Goal: Task Accomplishment & Management: Manage account settings

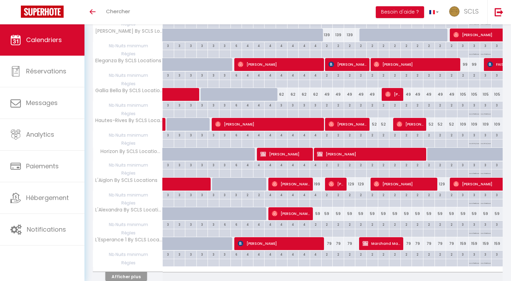
scroll to position [501, 0]
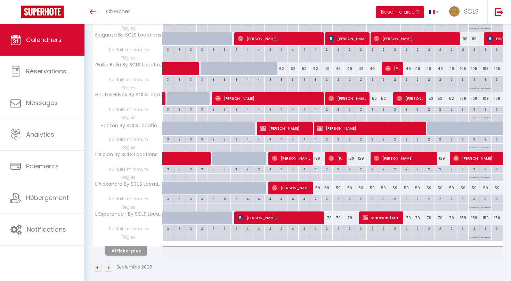
click at [129, 246] on button "Afficher plus" at bounding box center [126, 250] width 42 height 9
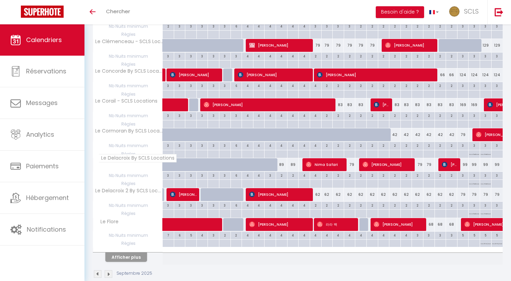
scroll to position [1092, 0]
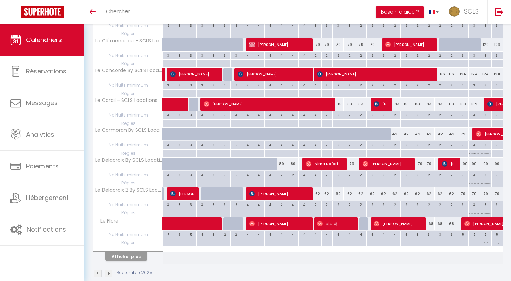
click at [129, 252] on button "Afficher plus" at bounding box center [126, 256] width 42 height 9
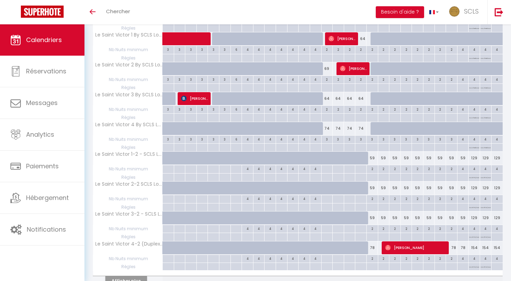
scroll to position [1683, 0]
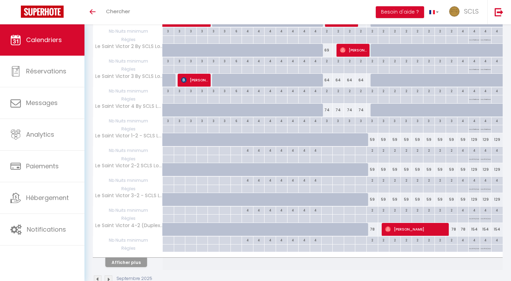
click at [127, 258] on button "Afficher plus" at bounding box center [126, 262] width 42 height 9
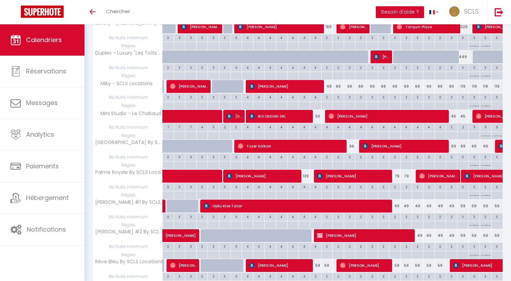
scroll to position [2216, 0]
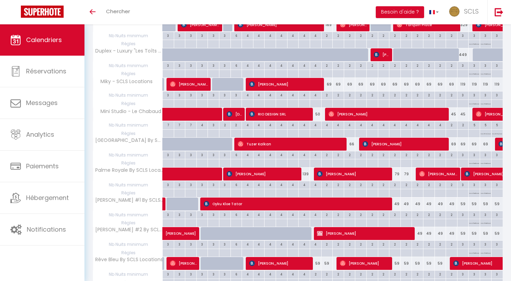
click at [329, 78] on div "69" at bounding box center [326, 84] width 11 height 13
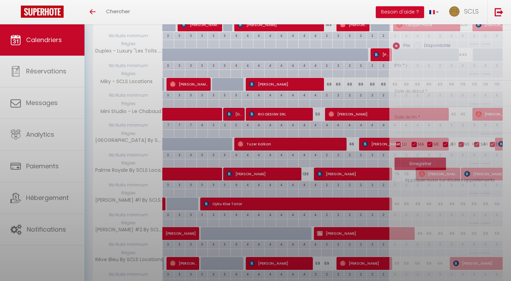
type input "69"
type input "Lun 15 Septembre 2025"
type input "[DATE] Septembre 2025"
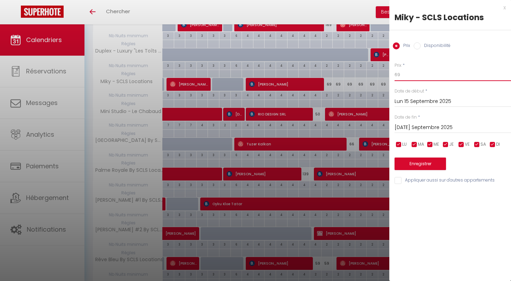
click at [409, 71] on input "69" at bounding box center [453, 75] width 117 height 13
type input "64"
click at [417, 127] on input "[DATE] Septembre 2025" at bounding box center [453, 127] width 117 height 9
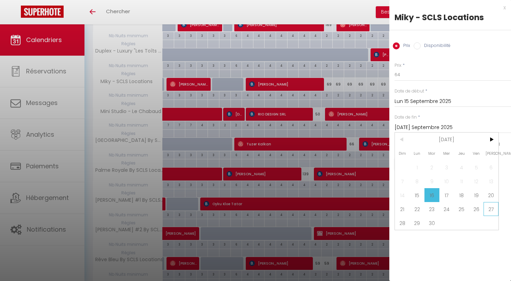
click at [487, 208] on span "27" at bounding box center [491, 209] width 15 height 14
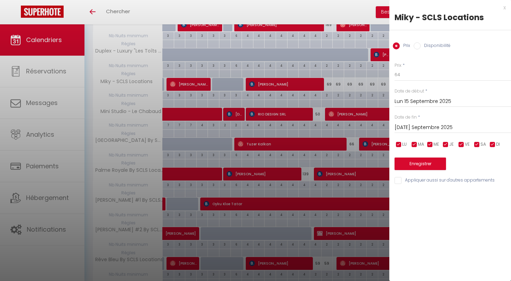
type input "[PERSON_NAME] 27 Septembre 2025"
click at [429, 161] on button "Enregistrer" at bounding box center [420, 164] width 51 height 13
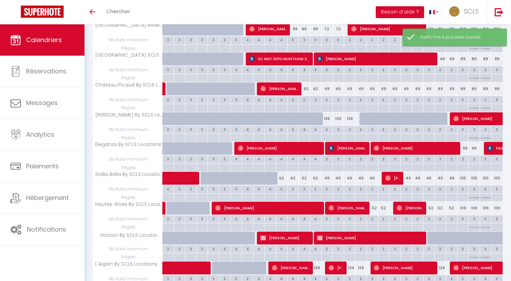
scroll to position [501, 0]
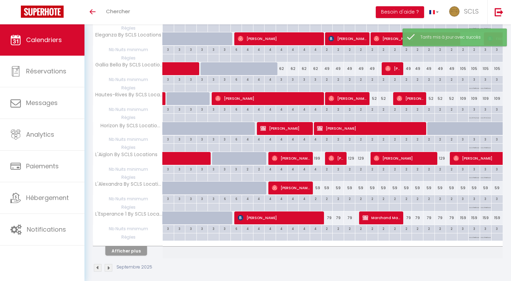
click at [124, 247] on button "Afficher plus" at bounding box center [126, 250] width 42 height 9
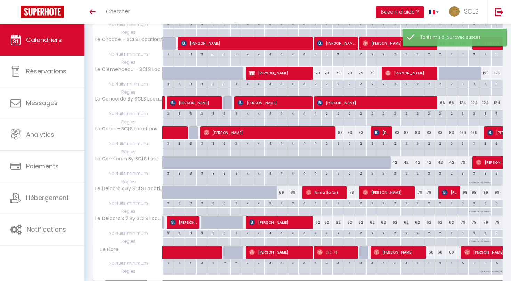
scroll to position [1092, 0]
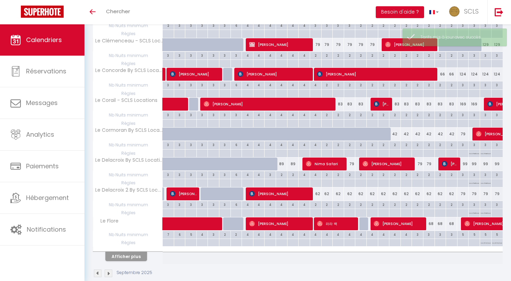
click at [124, 252] on button "Afficher plus" at bounding box center [126, 256] width 42 height 9
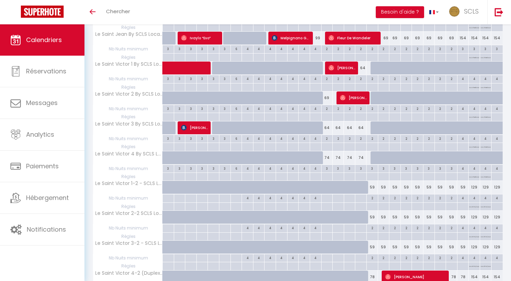
scroll to position [1683, 0]
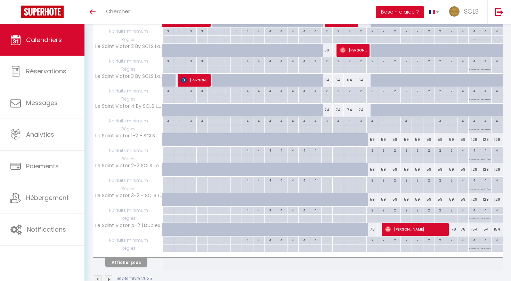
click at [124, 258] on button "Afficher plus" at bounding box center [126, 262] width 42 height 9
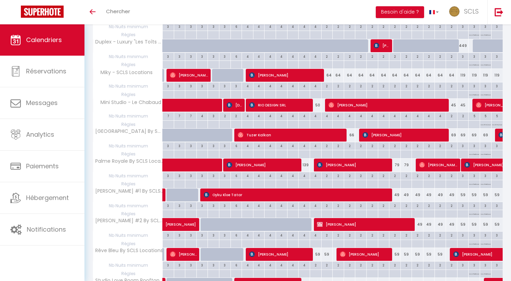
scroll to position [2275, 0]
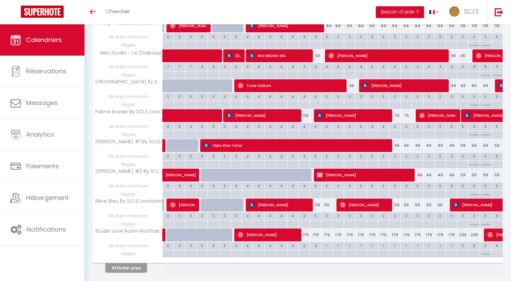
click at [132, 263] on button "Afficher plus" at bounding box center [126, 267] width 42 height 9
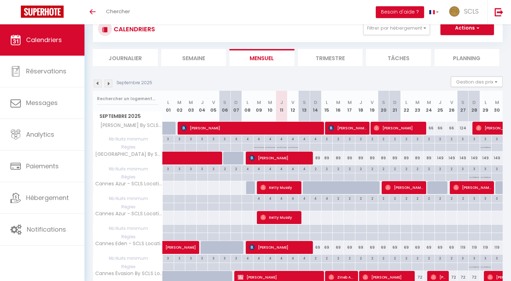
scroll to position [0, 0]
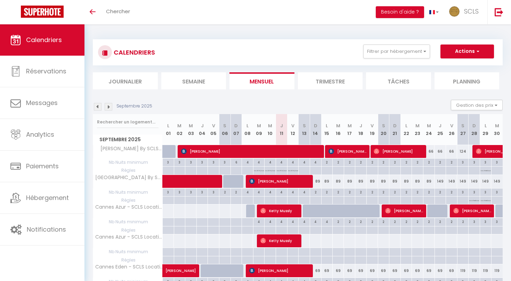
click at [109, 107] on img at bounding box center [109, 107] width 8 height 8
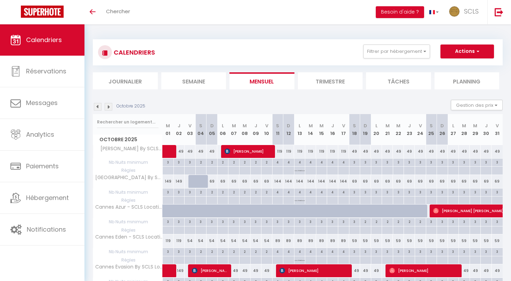
click at [97, 105] on img at bounding box center [98, 107] width 8 height 8
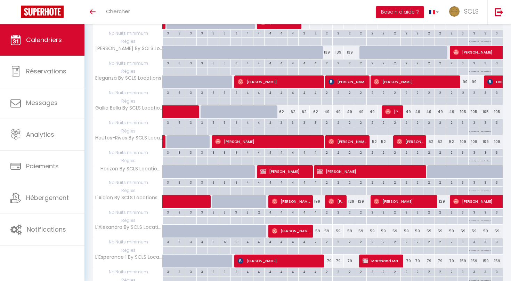
scroll to position [501, 0]
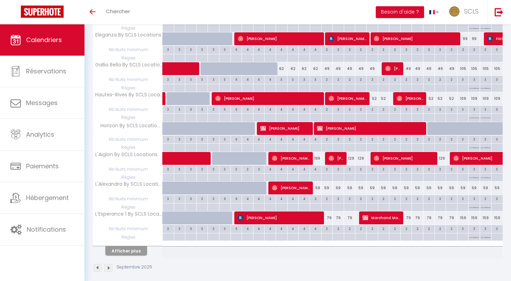
click at [133, 246] on button "Afficher plus" at bounding box center [126, 250] width 42 height 9
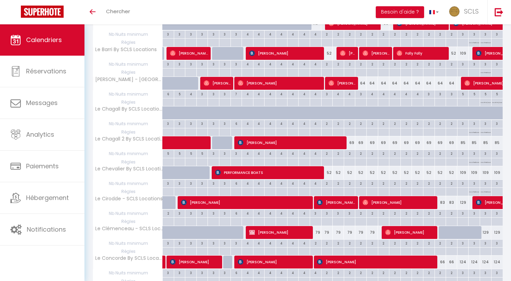
scroll to position [1092, 0]
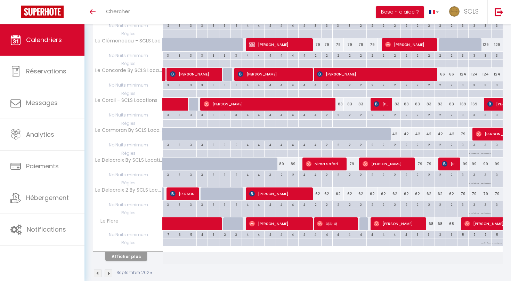
click at [133, 252] on button "Afficher plus" at bounding box center [126, 256] width 42 height 9
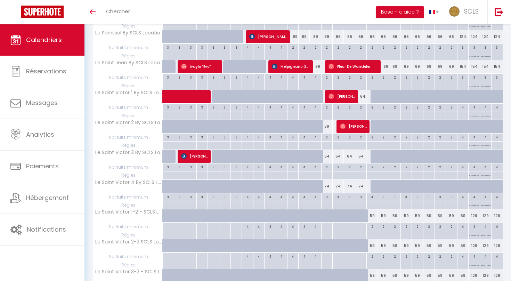
scroll to position [1683, 0]
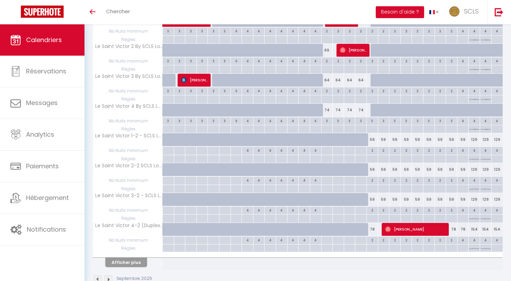
click at [133, 258] on button "Afficher plus" at bounding box center [126, 262] width 42 height 9
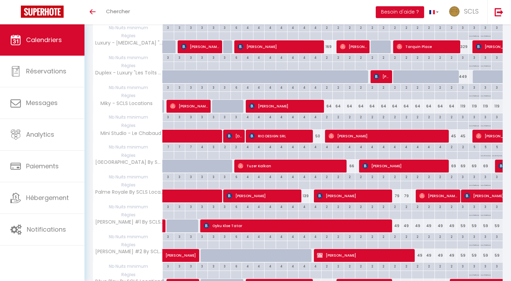
scroll to position [2275, 0]
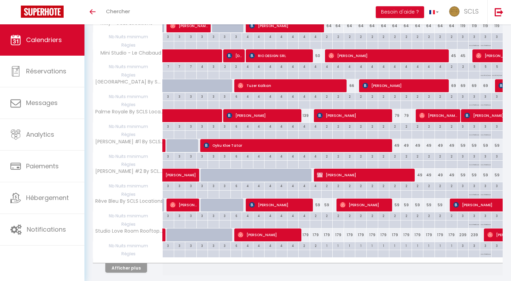
click at [133, 263] on button "Afficher plus" at bounding box center [126, 267] width 42 height 9
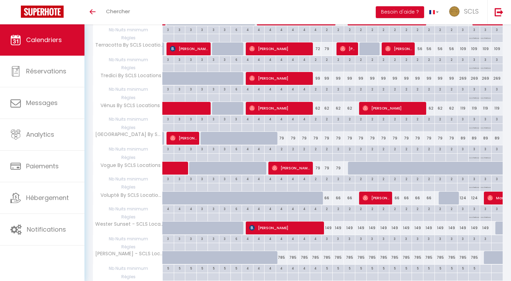
scroll to position [2519, 0]
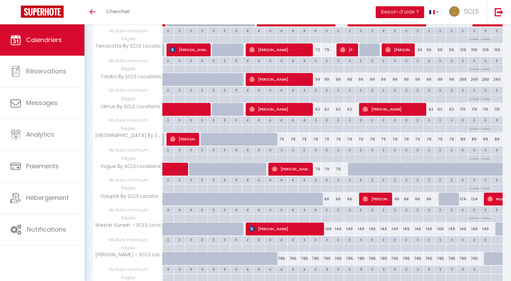
click at [302, 103] on span "[PERSON_NAME]" at bounding box center [279, 109] width 61 height 13
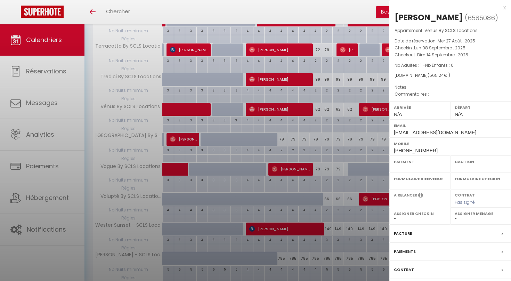
select select "OK"
select select "0"
select select "1"
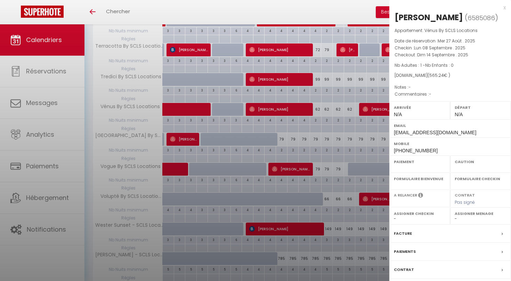
select select
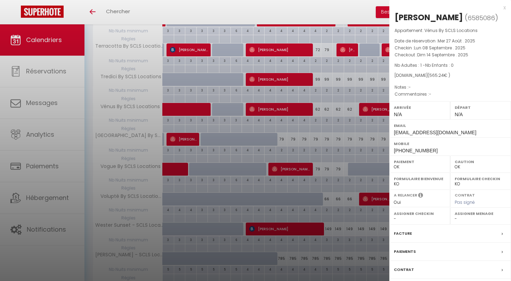
click at [302, 89] on div at bounding box center [255, 140] width 511 height 281
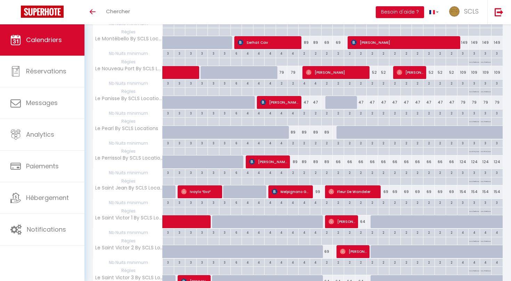
scroll to position [1481, 0]
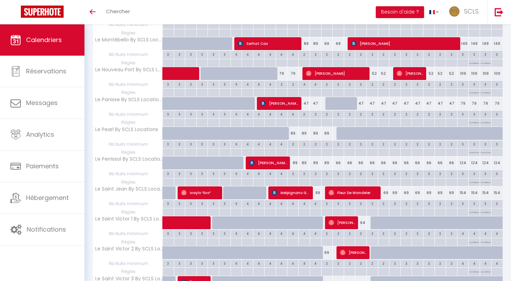
click at [313, 157] on div "89" at bounding box center [315, 163] width 11 height 13
type input "89"
type input "Dim 14 Septembre 2025"
type input "Lun 15 Septembre 2025"
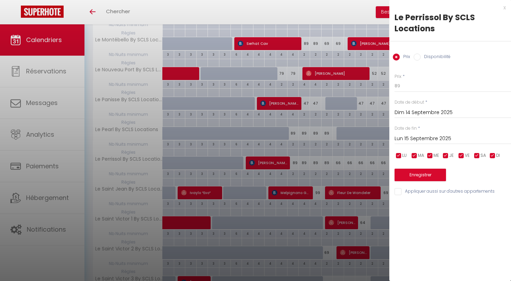
click at [294, 147] on div at bounding box center [255, 140] width 511 height 281
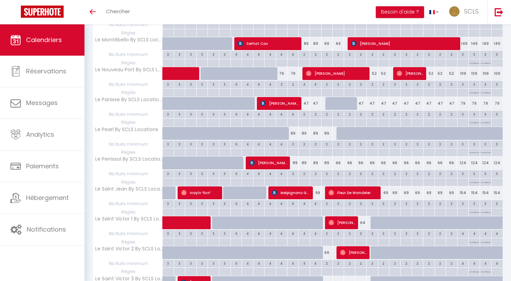
click at [296, 157] on div "89" at bounding box center [292, 163] width 11 height 13
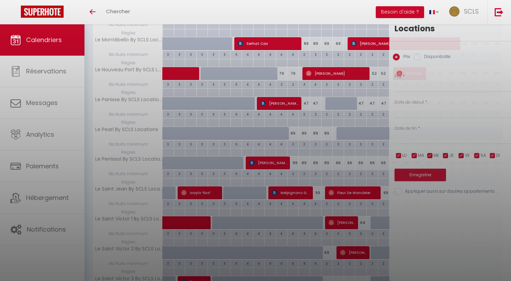
type input "89"
type input "Ven 12 Septembre 2025"
type input "[PERSON_NAME] 13 Septembre 2025"
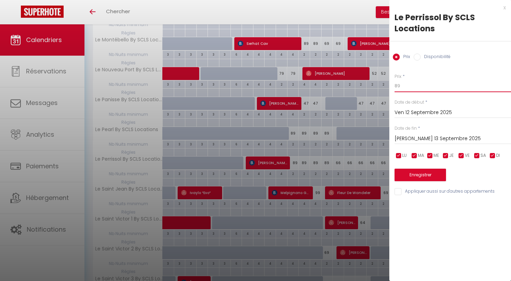
drag, startPoint x: 397, startPoint y: 85, endPoint x: 391, endPoint y: 85, distance: 5.9
click at [391, 85] on div "Prix * 89 Statut * Disponible Indisponible Date de début * Ven 12 Septembre 202…" at bounding box center [451, 130] width 122 height 131
type input "79"
click at [421, 136] on input "[PERSON_NAME] 13 Septembre 2025" at bounding box center [453, 138] width 117 height 9
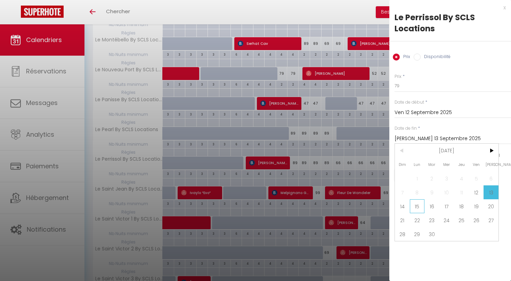
click at [417, 207] on span "15" at bounding box center [417, 206] width 15 height 14
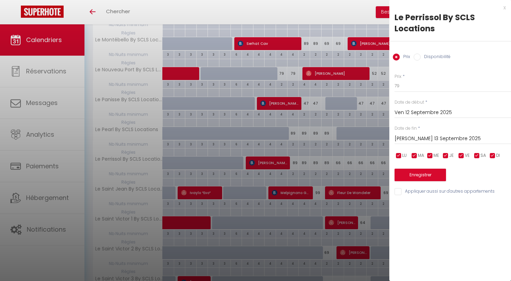
type input "Lun 15 Septembre 2025"
click at [417, 173] on button "Enregistrer" at bounding box center [420, 175] width 51 height 13
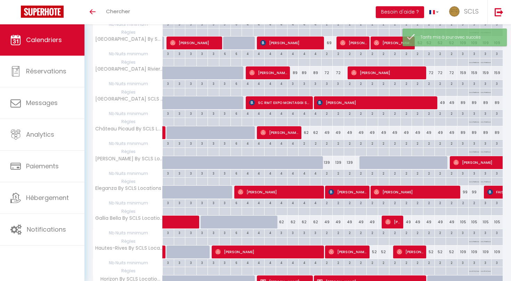
scroll to position [347, 0]
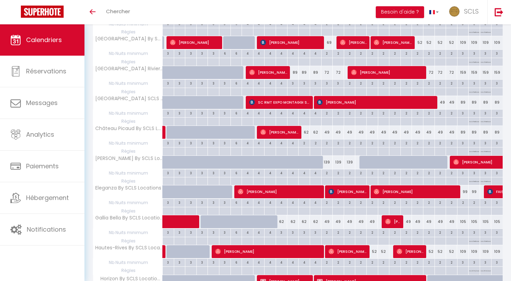
click at [327, 157] on div "139" at bounding box center [326, 162] width 11 height 13
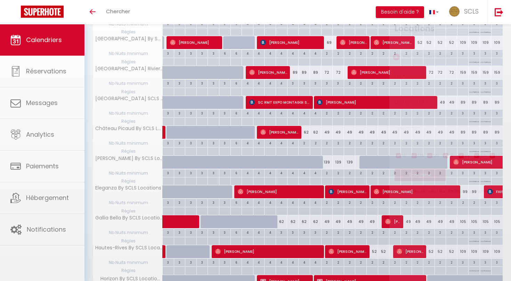
type input "139"
type input "Lun 15 Septembre 2025"
type input "[DATE] Septembre 2025"
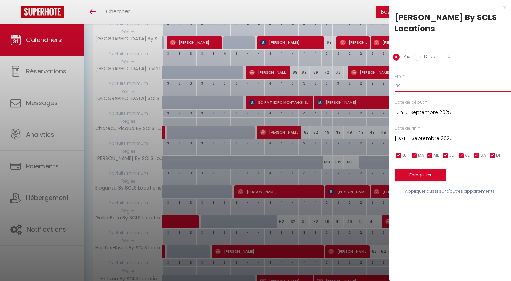
click at [399, 88] on input "139" at bounding box center [453, 86] width 117 height 13
click at [293, 159] on div at bounding box center [255, 140] width 511 height 281
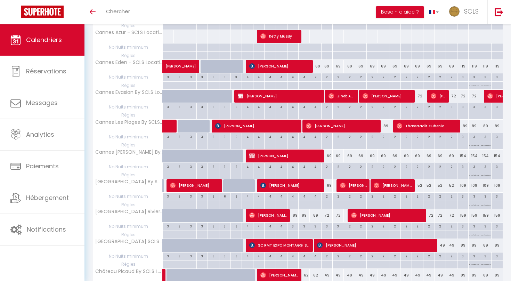
scroll to position [0, 0]
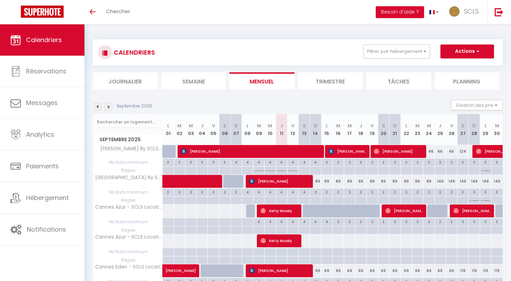
click at [110, 105] on img at bounding box center [109, 107] width 8 height 8
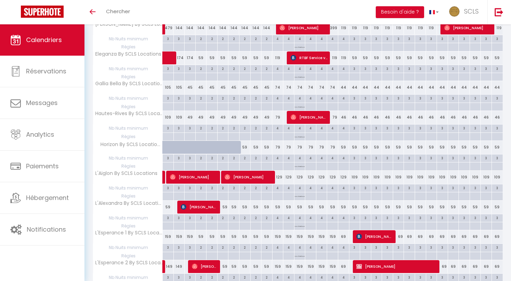
scroll to position [451, 0]
